Goal: Information Seeking & Learning: Learn about a topic

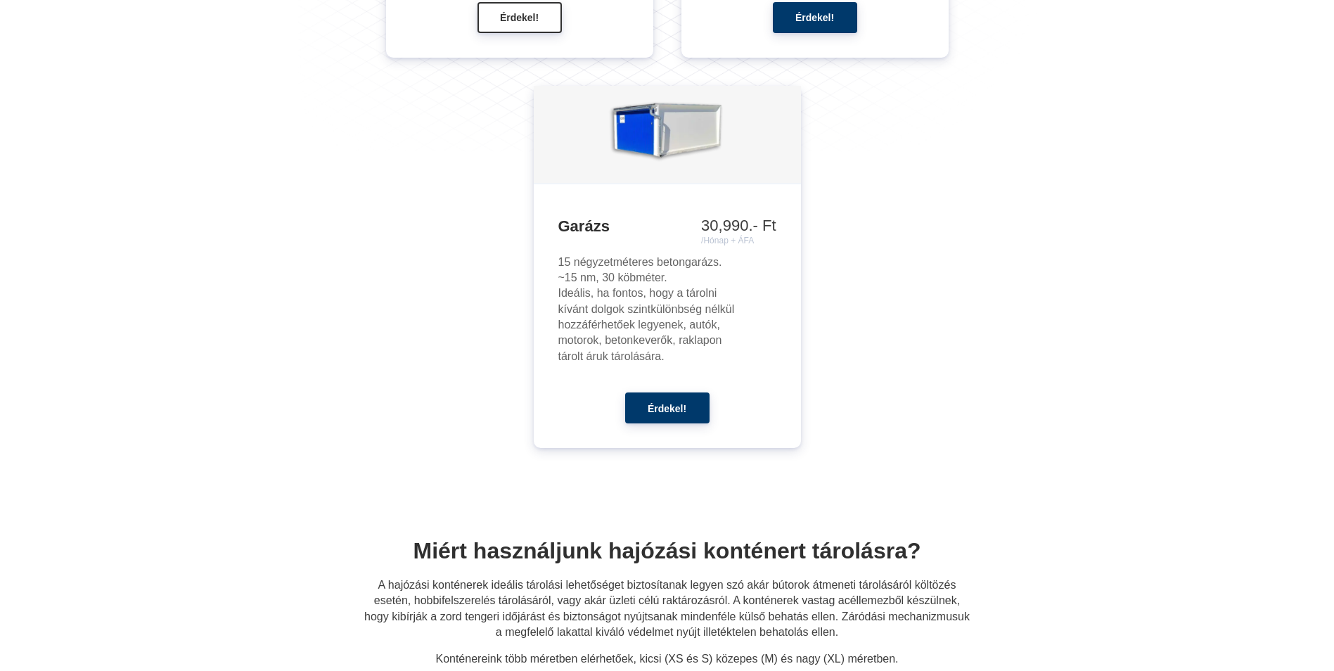
scroll to position [2017, 0]
click at [666, 155] on img at bounding box center [667, 132] width 122 height 91
click at [582, 226] on h3 "Garázs" at bounding box center [667, 225] width 218 height 20
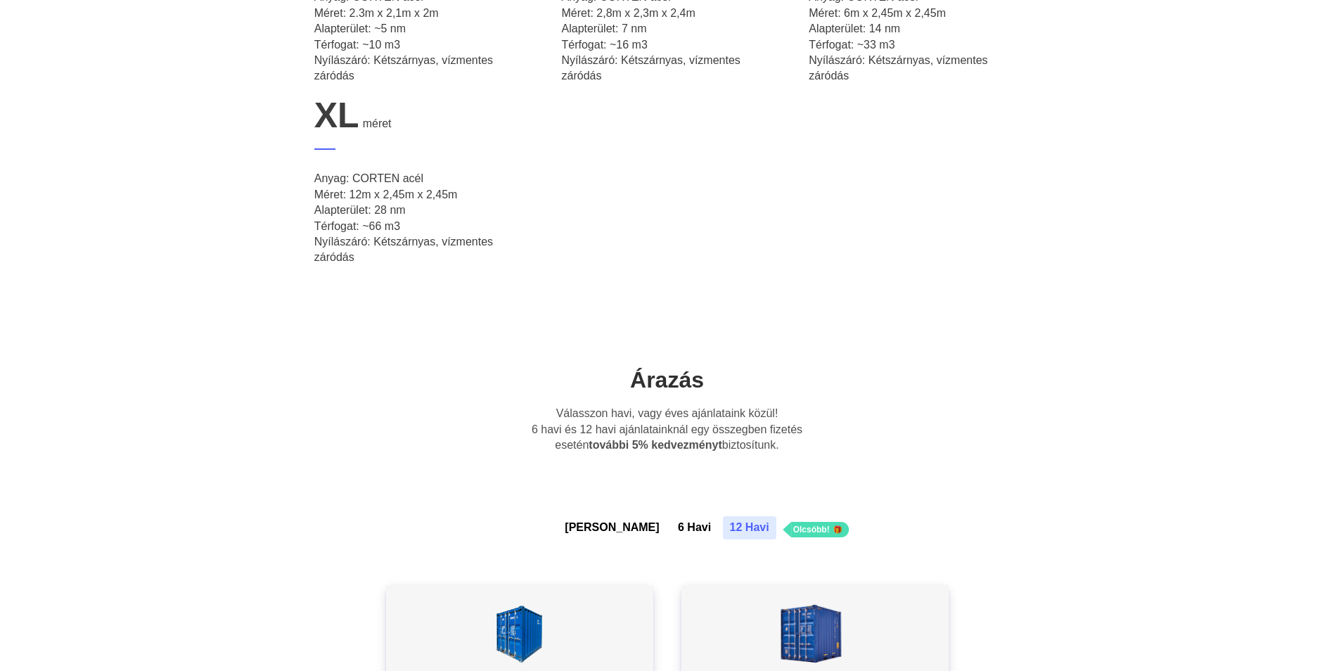
scroll to position [751, 0]
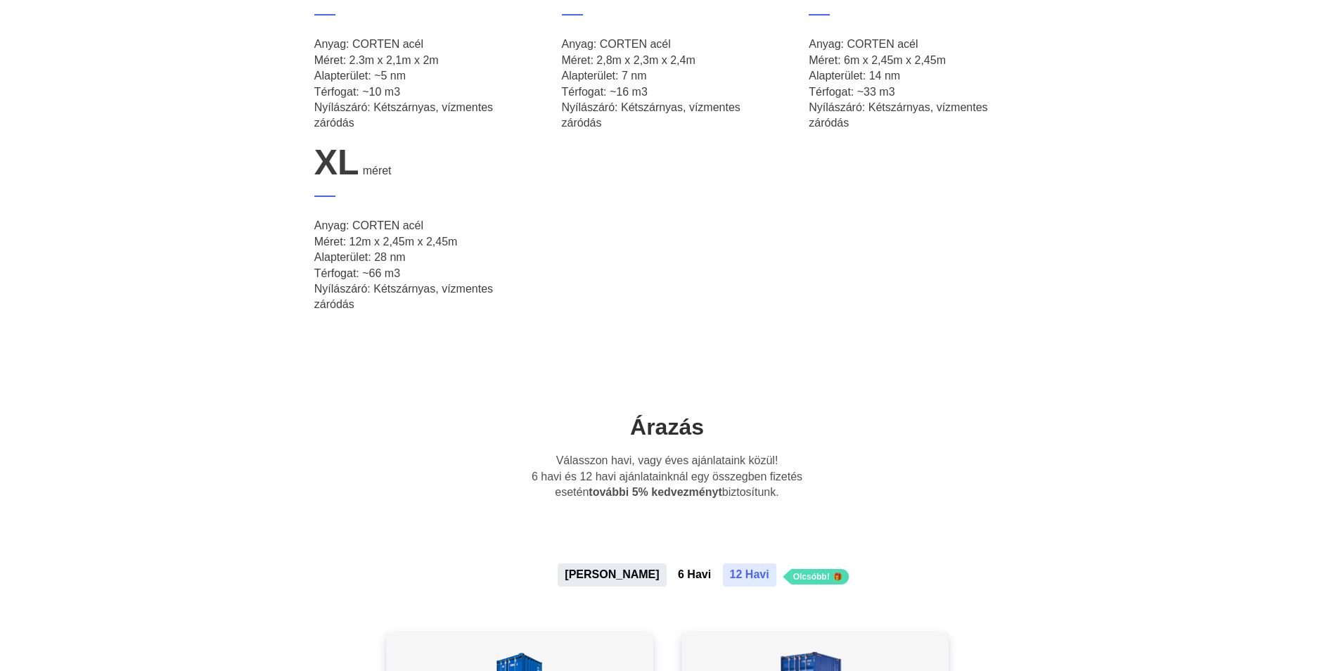
click at [625, 567] on button "[PERSON_NAME]" at bounding box center [612, 574] width 108 height 23
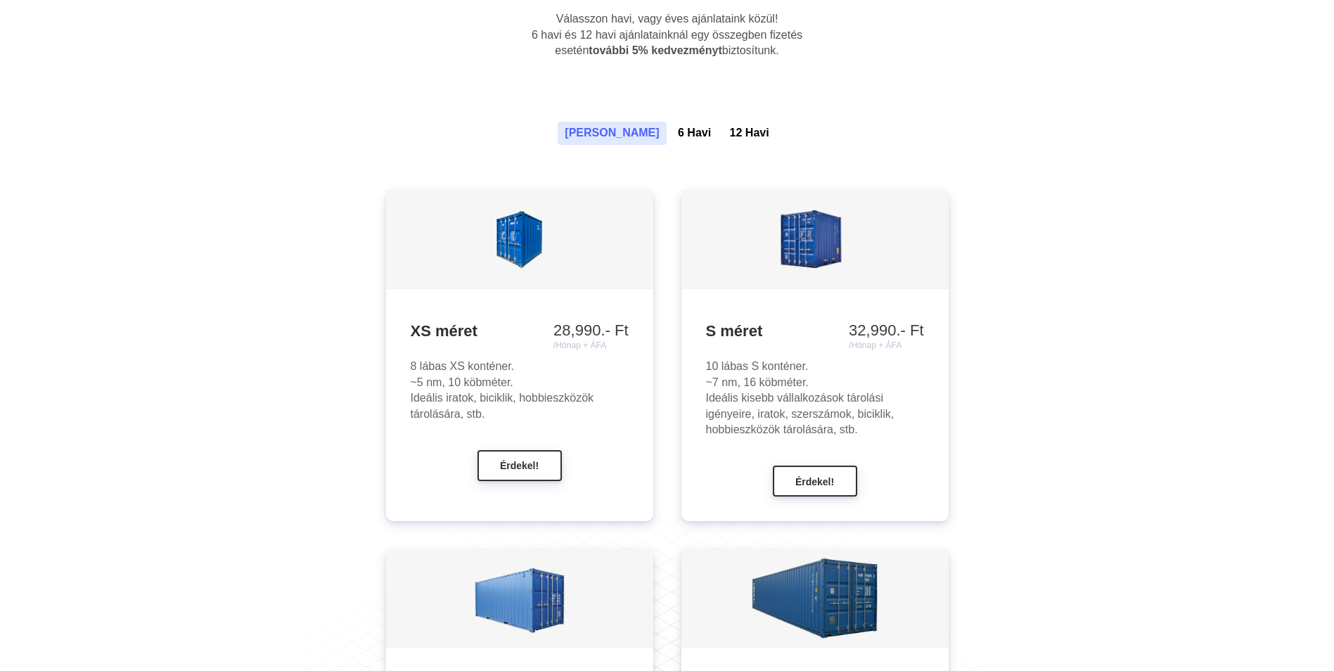
scroll to position [1173, 0]
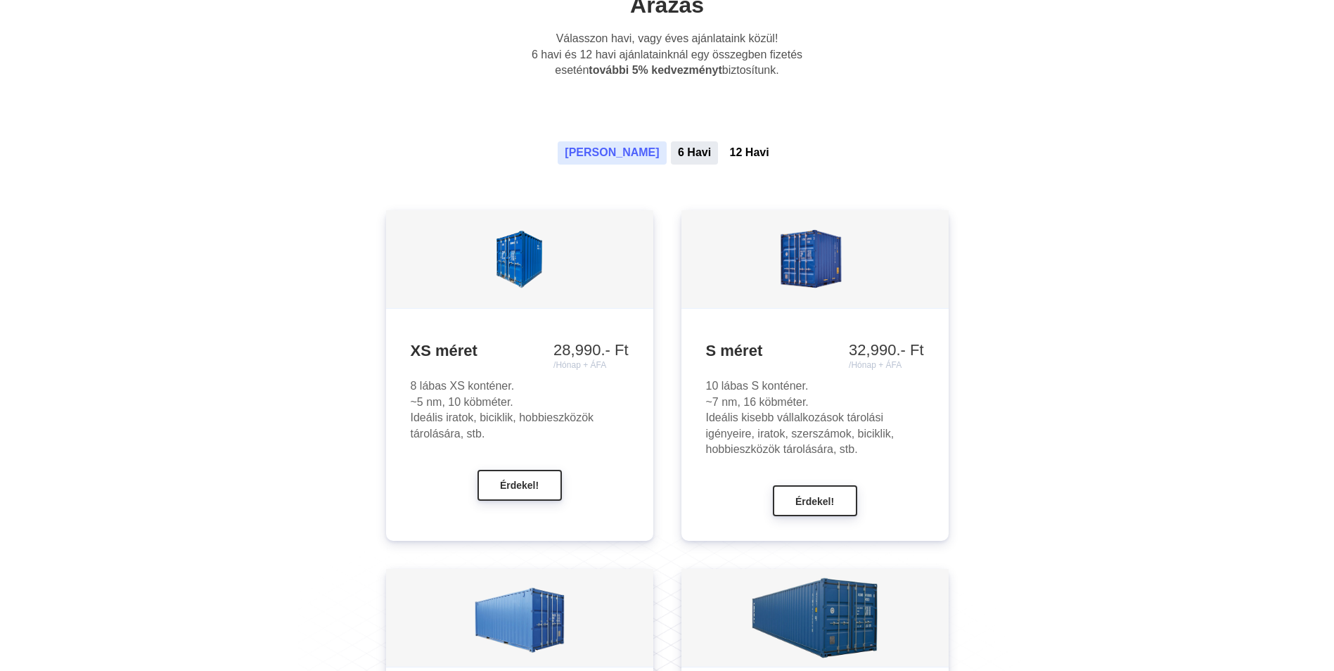
click at [671, 148] on button "6 Havi" at bounding box center [694, 152] width 47 height 23
click at [676, 148] on button "6 Havi" at bounding box center [694, 152] width 47 height 23
click at [723, 149] on button "12 Havi" at bounding box center [749, 152] width 53 height 23
click at [617, 160] on button "[PERSON_NAME]" at bounding box center [612, 152] width 108 height 23
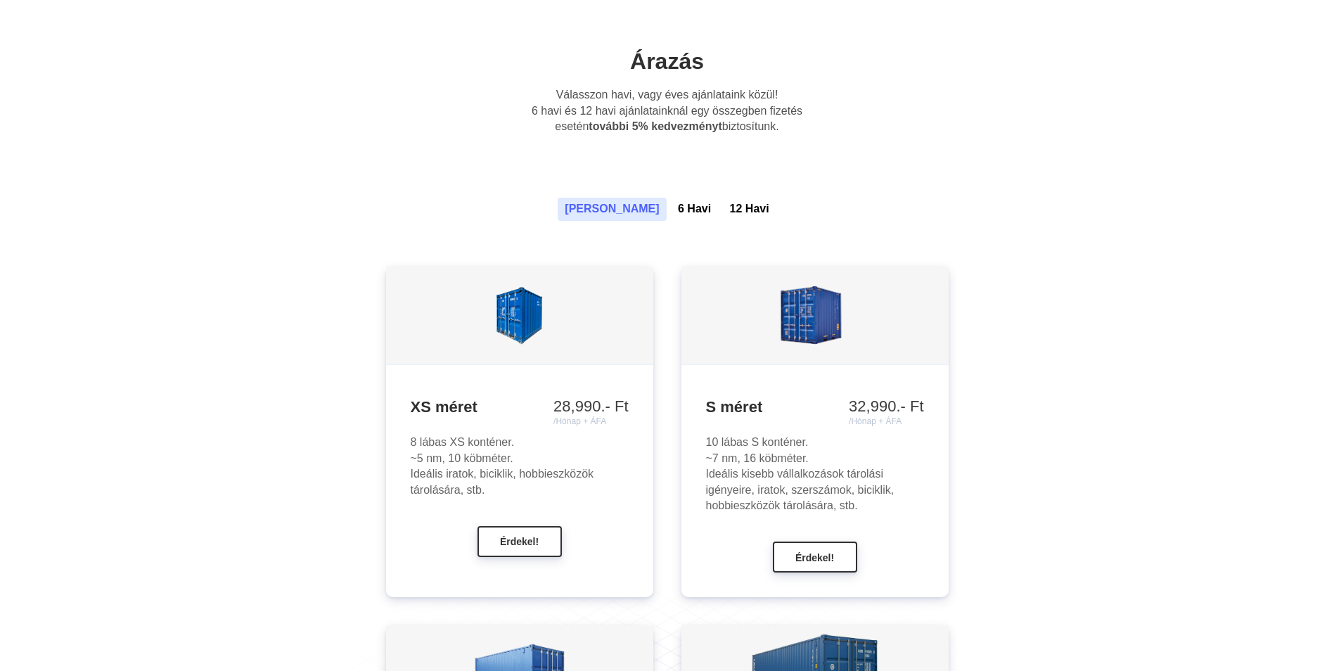
scroll to position [1103, 0]
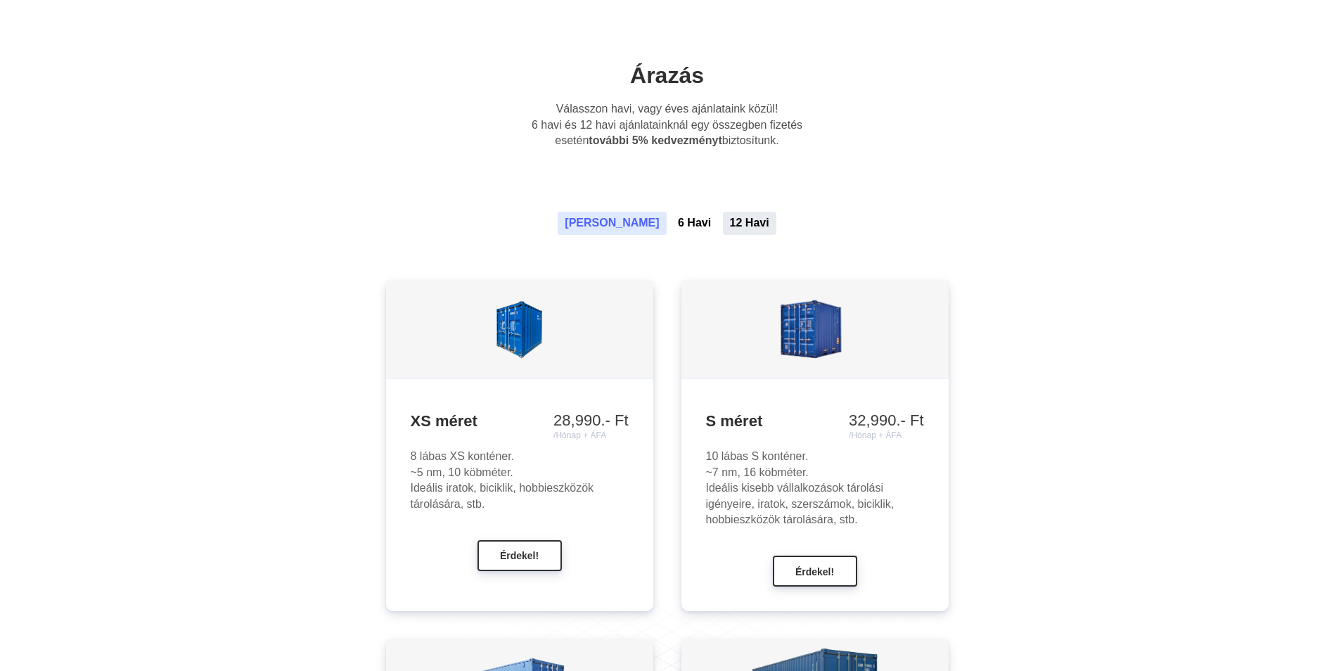
click at [723, 221] on button "12 Havi" at bounding box center [749, 223] width 53 height 23
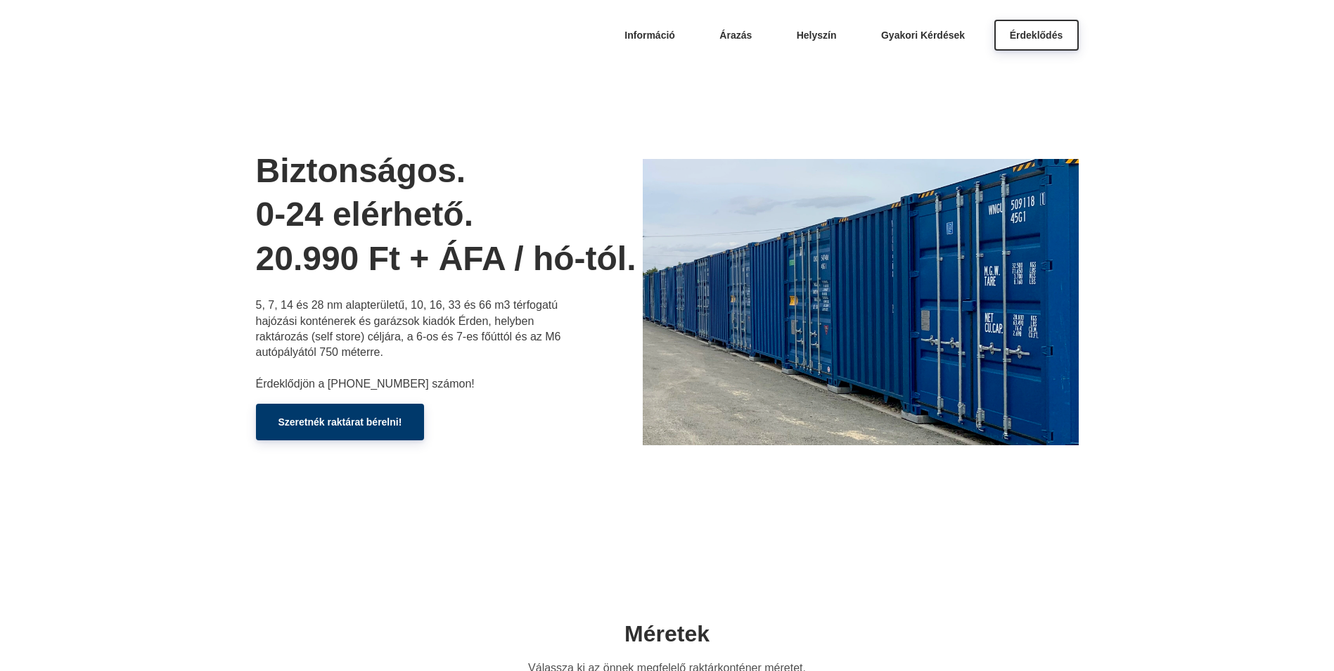
scroll to position [0, 0]
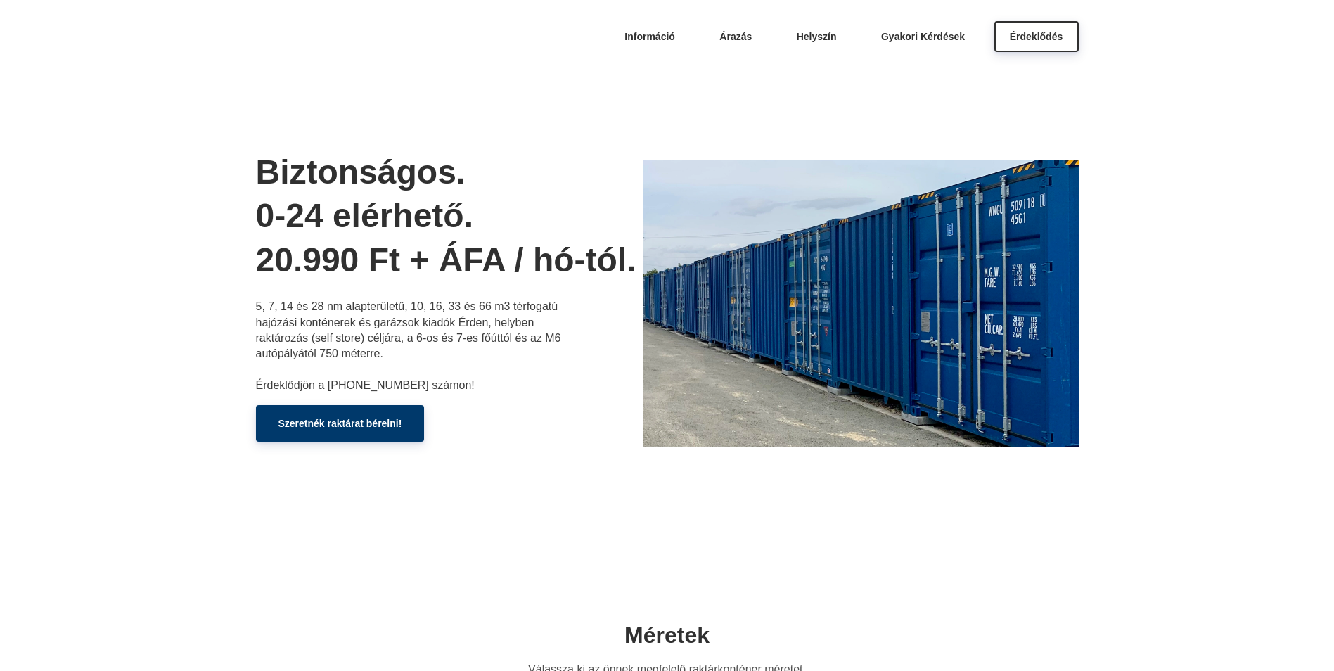
drag, startPoint x: 478, startPoint y: 309, endPoint x: 505, endPoint y: 315, distance: 28.0
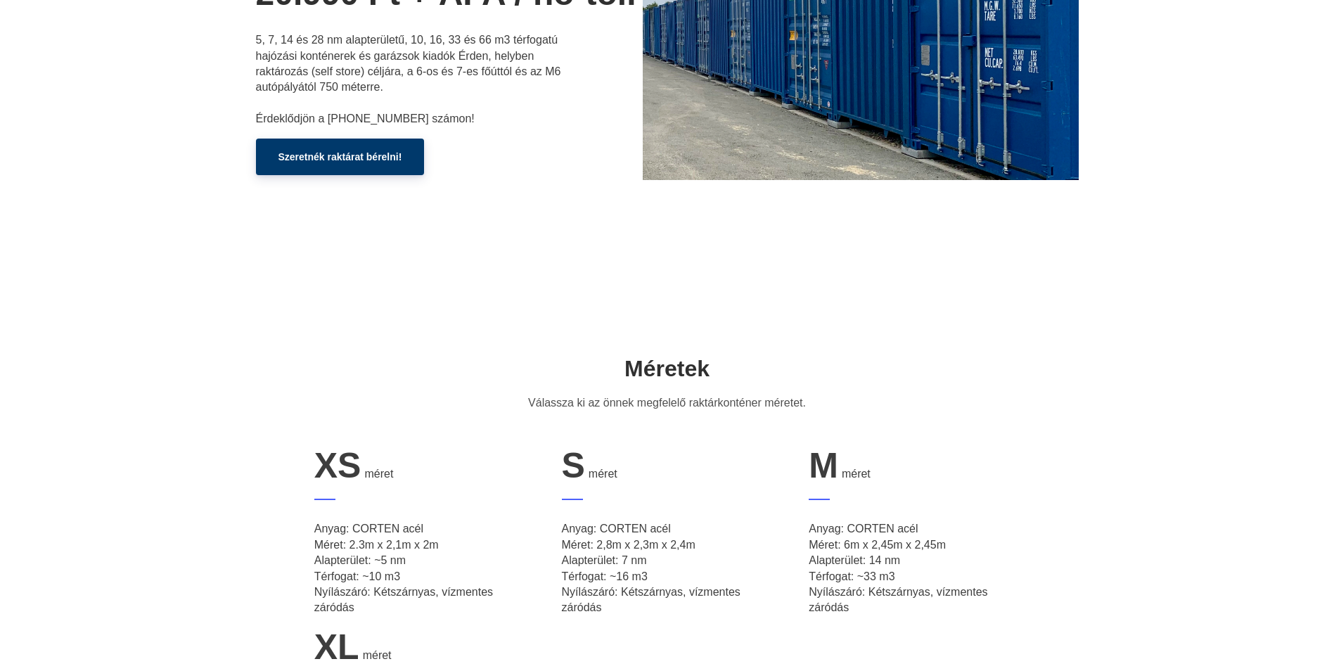
scroll to position [281, 0]
